Goal: Information Seeking & Learning: Learn about a topic

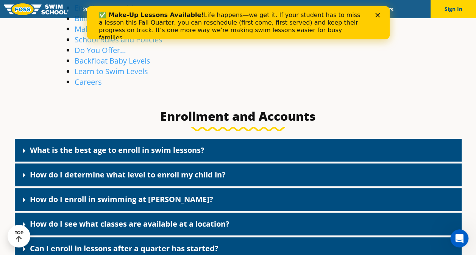
scroll to position [265, 0]
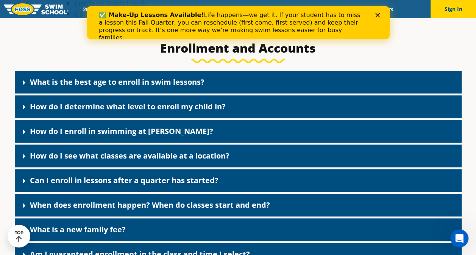
click at [219, 77] on div "What is the best age to enroll in swim lessons?" at bounding box center [238, 82] width 447 height 23
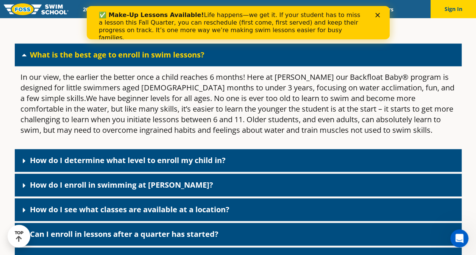
scroll to position [303, 0]
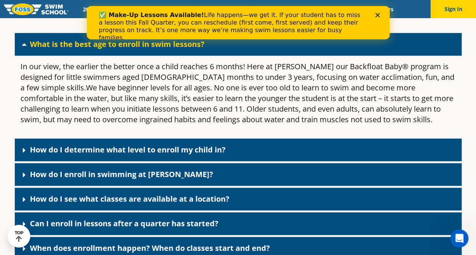
click at [193, 146] on link "How do I determine what level to enroll my child in?" at bounding box center [128, 150] width 196 height 10
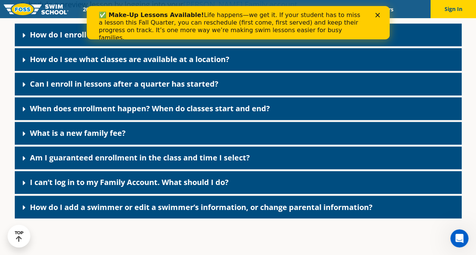
scroll to position [530, 0]
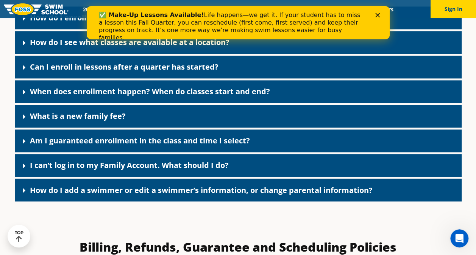
click at [145, 112] on div "What is a new family fee?" at bounding box center [238, 116] width 447 height 23
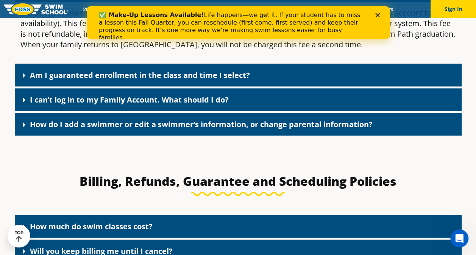
scroll to position [757, 0]
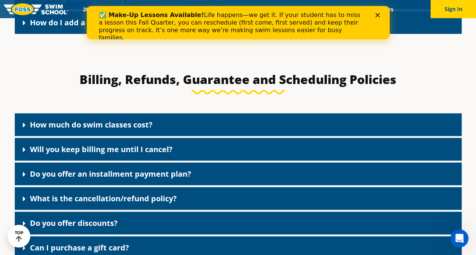
click at [147, 125] on link "How much do swim classes cost?" at bounding box center [91, 125] width 123 height 10
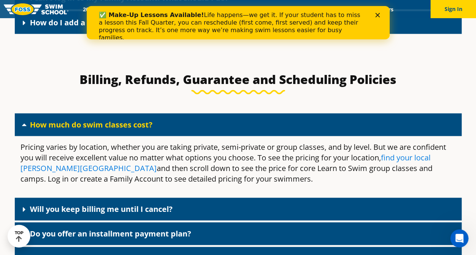
click at [408, 160] on link "find your local [PERSON_NAME][GEOGRAPHIC_DATA]" at bounding box center [225, 163] width 410 height 21
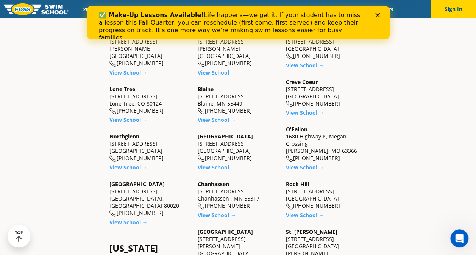
scroll to position [341, 0]
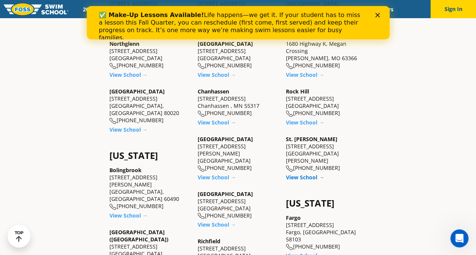
click at [301, 174] on link "View School →" at bounding box center [305, 177] width 38 height 7
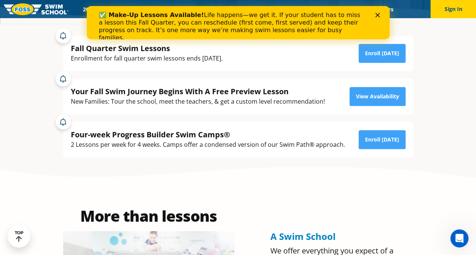
scroll to position [76, 0]
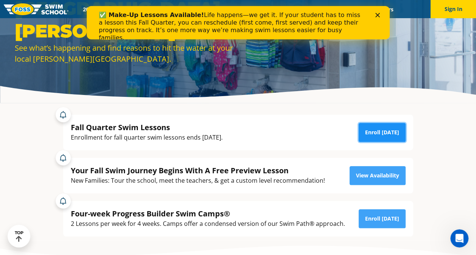
click at [371, 134] on link "Enroll Today" at bounding box center [382, 132] width 47 height 19
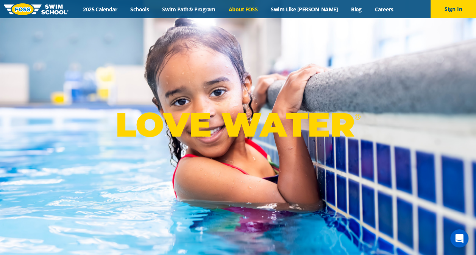
click at [257, 8] on link "About FOSS" at bounding box center [243, 9] width 42 height 7
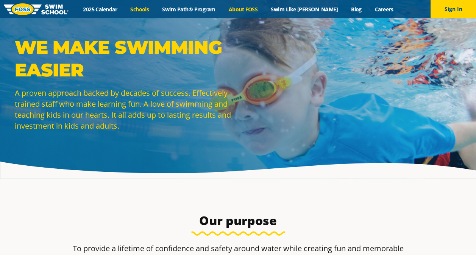
click at [154, 11] on link "Schools" at bounding box center [140, 9] width 32 height 7
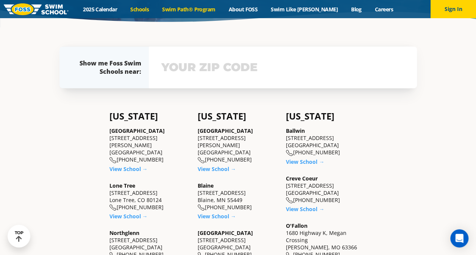
click at [205, 7] on link "Swim Path® Program" at bounding box center [189, 9] width 66 height 7
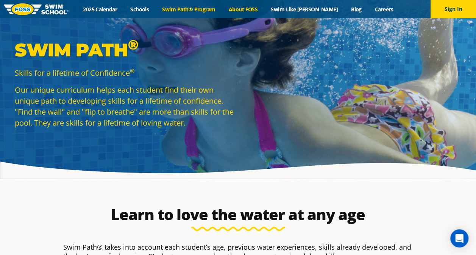
click at [254, 8] on link "About FOSS" at bounding box center [243, 9] width 42 height 7
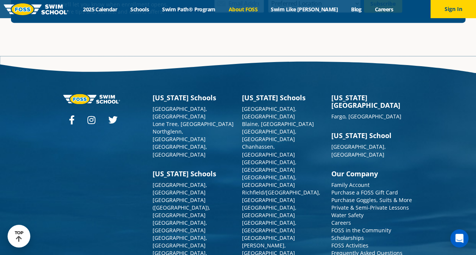
scroll to position [2000, 0]
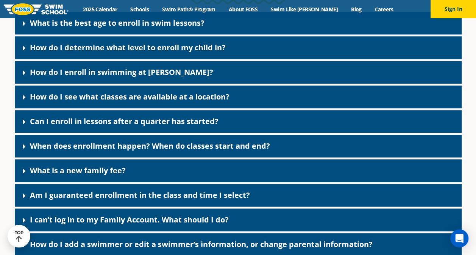
scroll to position [341, 0]
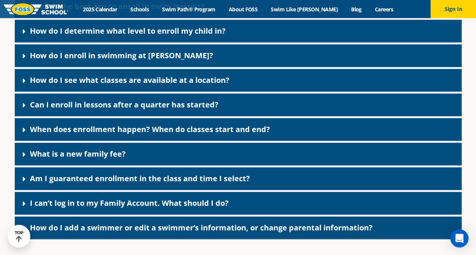
click at [291, 128] on div "When does enrollment happen? When do classes start and end?" at bounding box center [238, 129] width 447 height 23
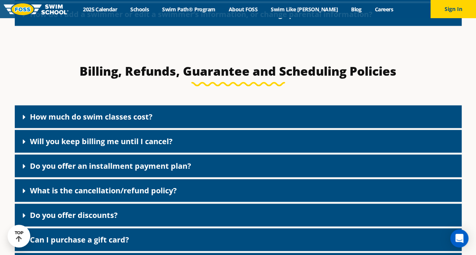
scroll to position [606, 0]
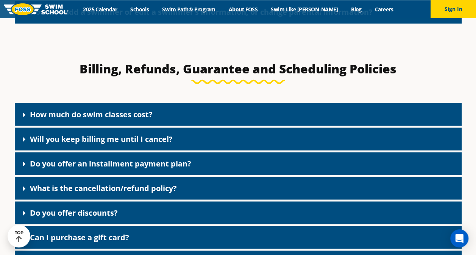
click at [249, 135] on div "Will you keep billing me until I cancel?" at bounding box center [238, 139] width 447 height 23
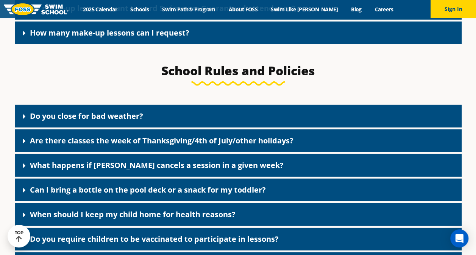
scroll to position [1136, 0]
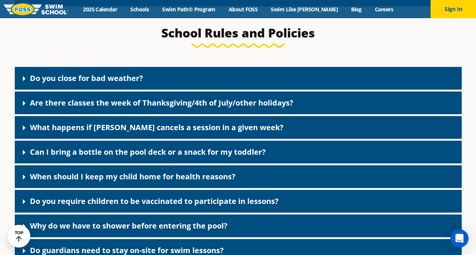
click at [252, 136] on div "What happens if [PERSON_NAME] cancels a session in a given week?" at bounding box center [238, 127] width 447 height 23
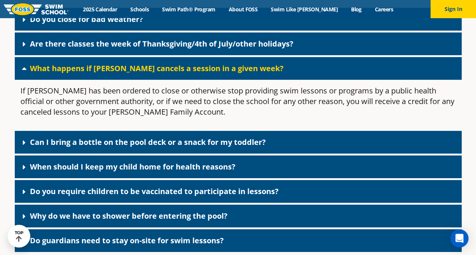
scroll to position [1212, 0]
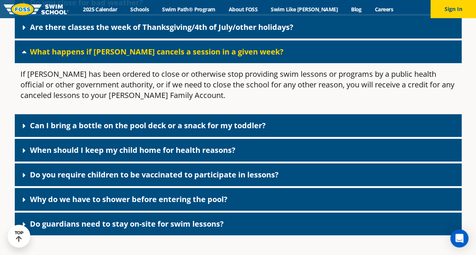
click at [252, 131] on link "Can I bring a bottle on the pool deck or a snack for my toddler?" at bounding box center [148, 125] width 236 height 10
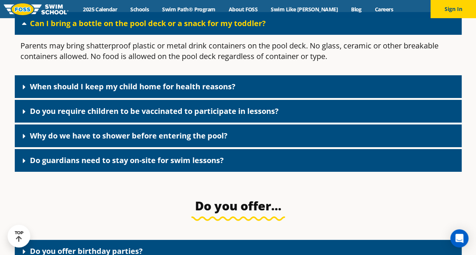
scroll to position [1325, 0]
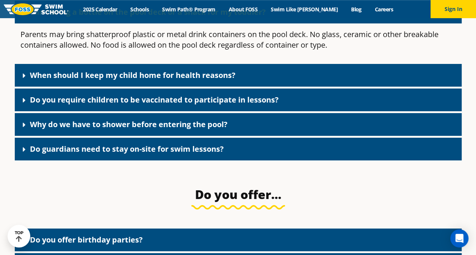
click at [252, 133] on div "Why do we have to shower before entering the pool?" at bounding box center [238, 124] width 447 height 23
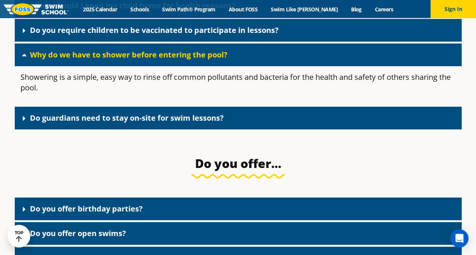
scroll to position [1401, 0]
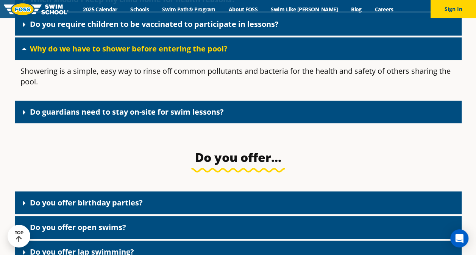
click at [254, 120] on div "Do guardians need to stay on-site for swim lessons?" at bounding box center [238, 112] width 447 height 23
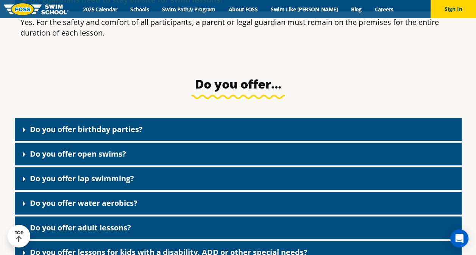
scroll to position [1515, 0]
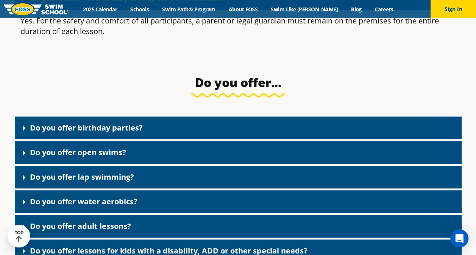
click at [262, 137] on div "Do you offer birthday parties?" at bounding box center [238, 128] width 447 height 23
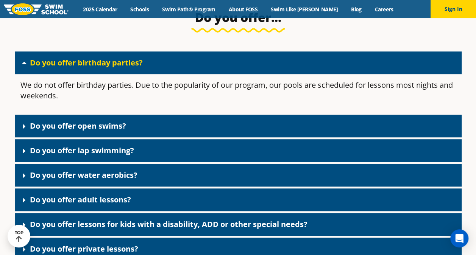
scroll to position [1590, 0]
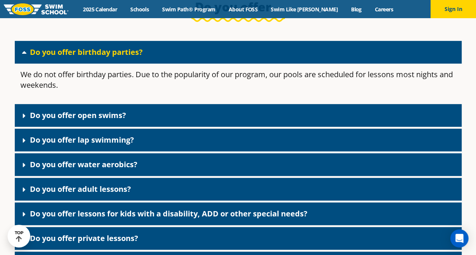
click at [259, 127] on div "Do you offer open swims?" at bounding box center [238, 115] width 447 height 23
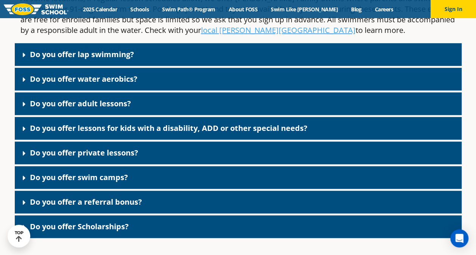
scroll to position [1742, 0]
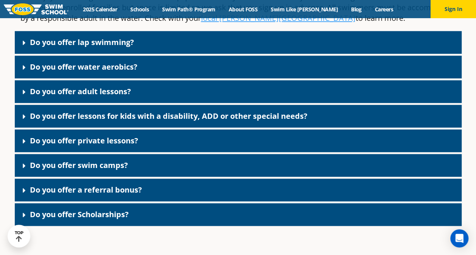
click at [259, 121] on link "Do you offer lessons for kids with a disability, ADD or other special needs?" at bounding box center [169, 116] width 278 height 10
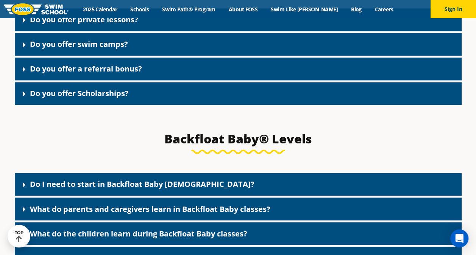
scroll to position [1969, 0]
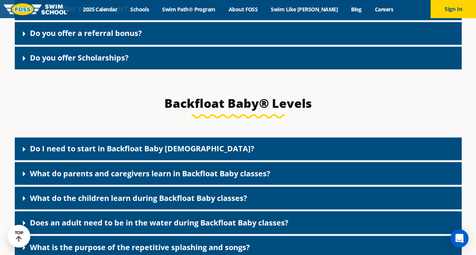
click at [263, 67] on div "Do you offer Scholarships?" at bounding box center [238, 58] width 447 height 23
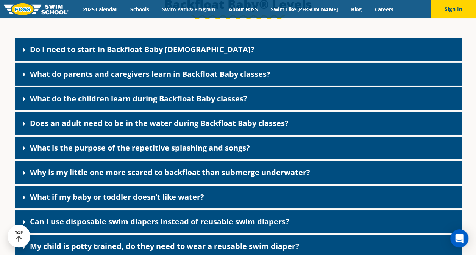
scroll to position [2537, 0]
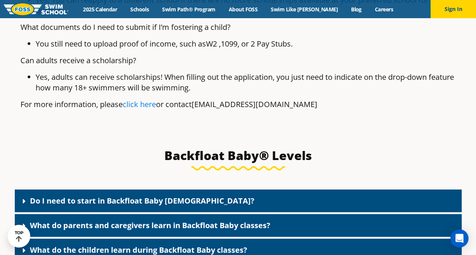
click at [142, 99] on link "click here" at bounding box center [139, 104] width 33 height 10
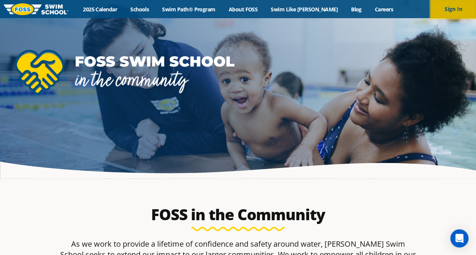
click at [460, 9] on button "Sign In" at bounding box center [453, 9] width 45 height 18
